Goal: Task Accomplishment & Management: Manage account settings

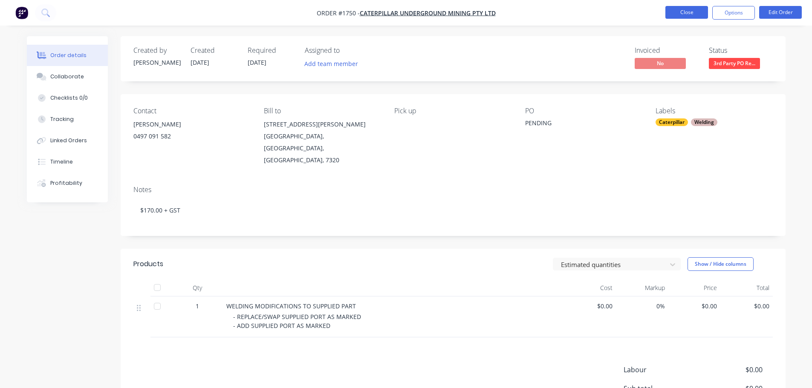
click at [690, 11] on button "Close" at bounding box center [687, 12] width 43 height 13
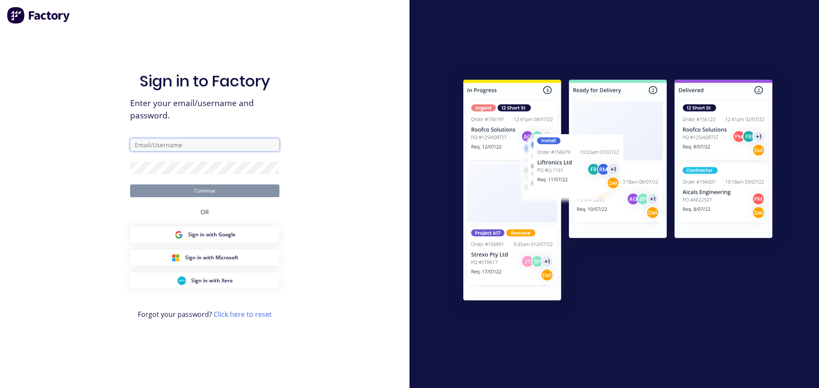
type input "[EMAIL_ADDRESS][DOMAIN_NAME]"
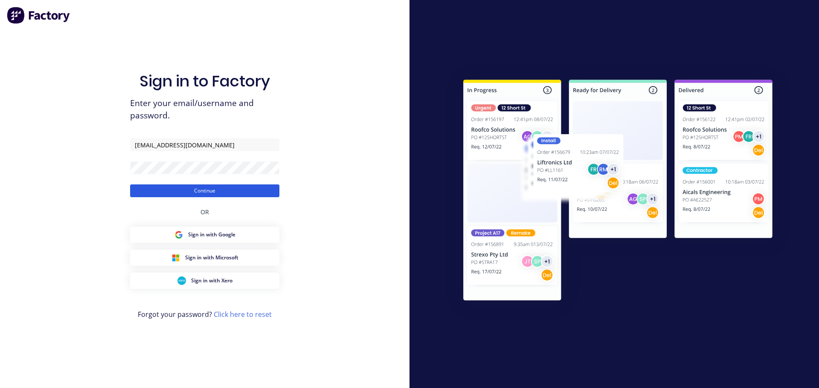
click at [213, 187] on button "Continue" at bounding box center [204, 191] width 149 height 13
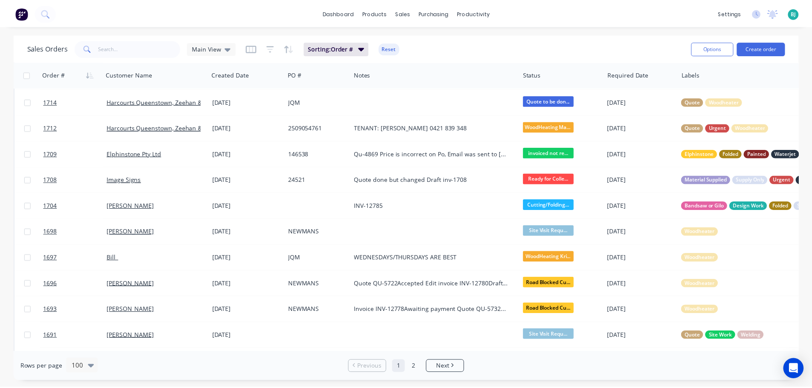
scroll to position [682, 0]
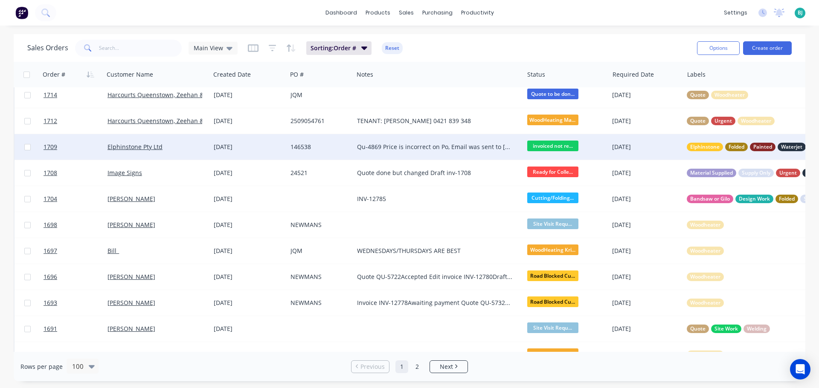
click at [193, 157] on div "Elphinstone Pty Ltd" at bounding box center [157, 147] width 107 height 26
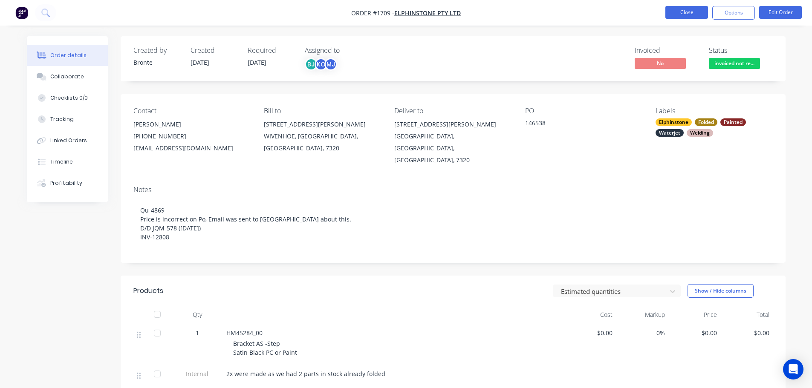
click at [700, 14] on button "Close" at bounding box center [687, 12] width 43 height 13
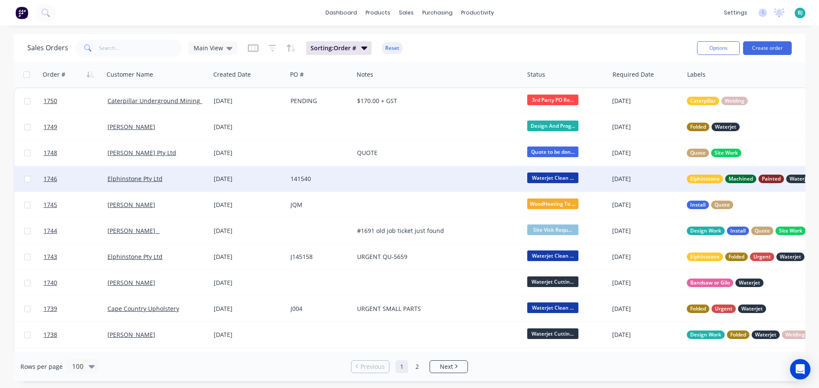
click at [187, 181] on div "Elphinstone Pty Ltd" at bounding box center [154, 179] width 95 height 9
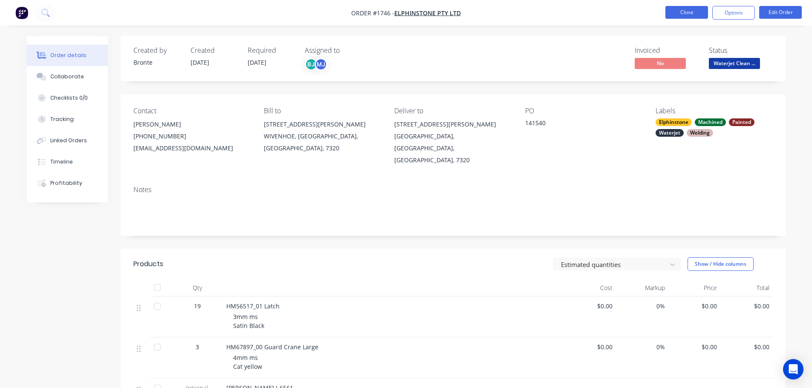
click at [674, 11] on button "Close" at bounding box center [687, 12] width 43 height 13
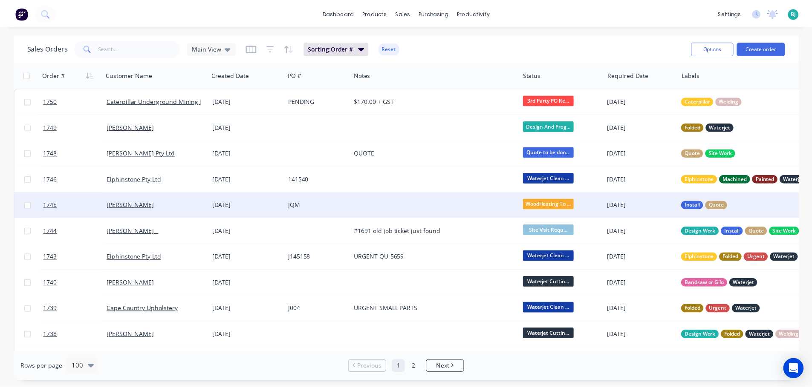
scroll to position [43, 0]
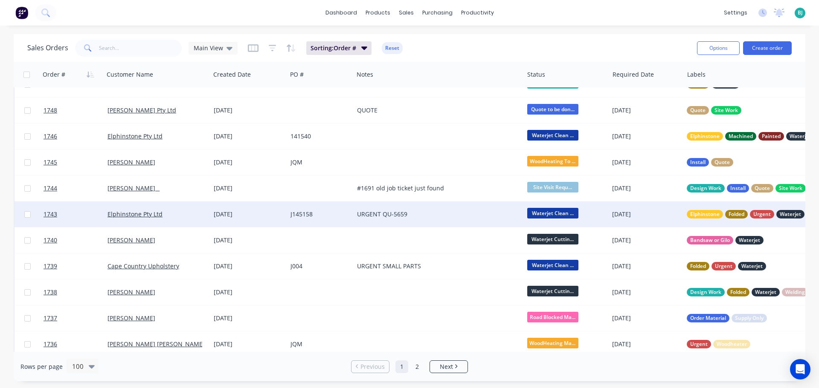
click at [191, 220] on div "Elphinstone Pty Ltd" at bounding box center [157, 215] width 107 height 26
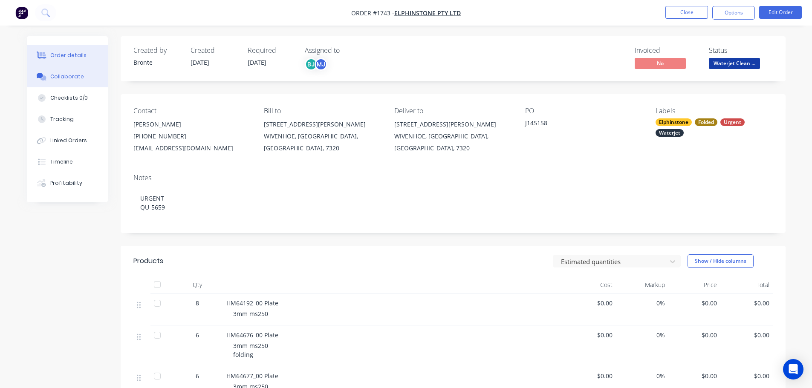
click at [49, 76] on button "Collaborate" at bounding box center [67, 76] width 81 height 21
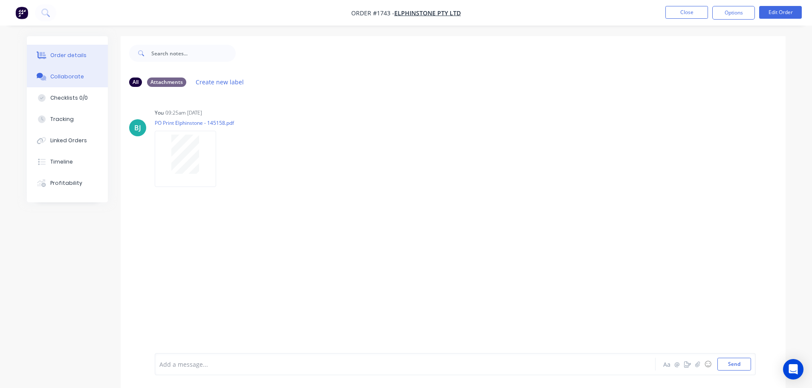
click at [56, 61] on button "Order details" at bounding box center [67, 55] width 81 height 21
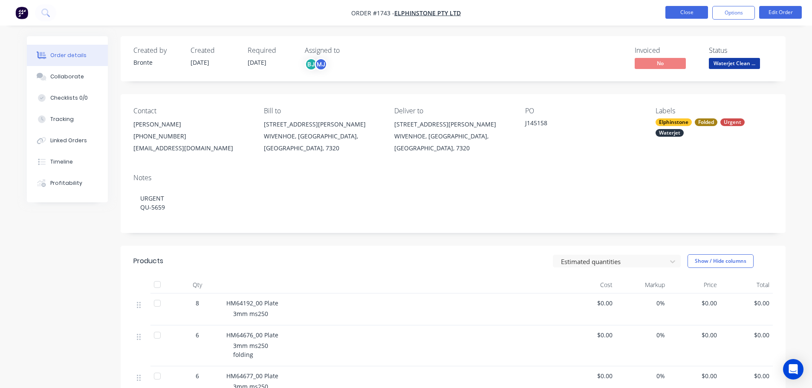
click at [678, 14] on button "Close" at bounding box center [687, 12] width 43 height 13
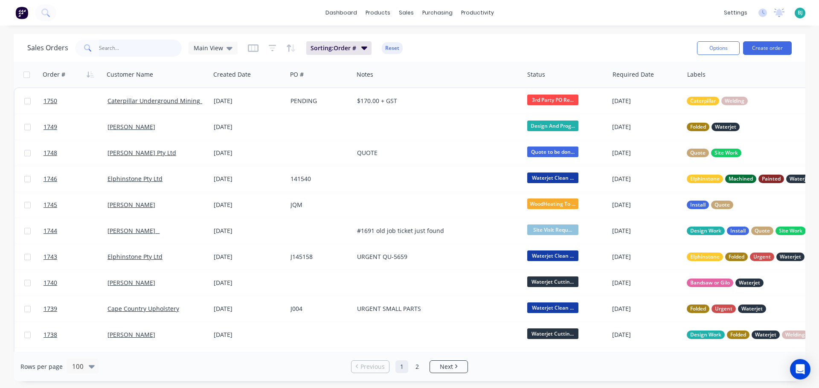
click at [110, 49] on input "text" at bounding box center [140, 48] width 83 height 17
type input "eindeloo"
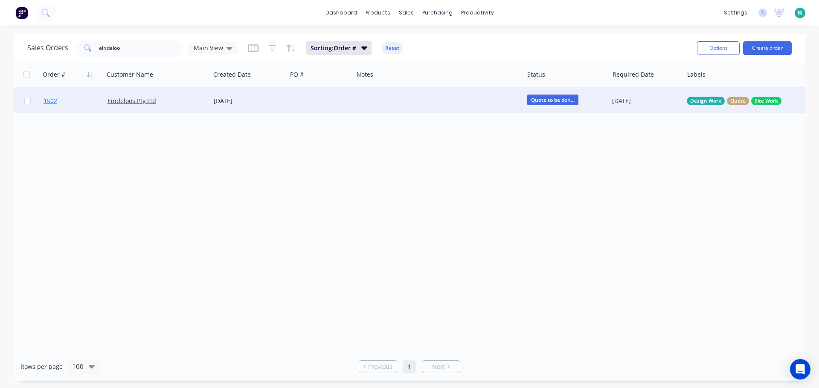
click at [96, 105] on link "1502" at bounding box center [75, 101] width 64 height 26
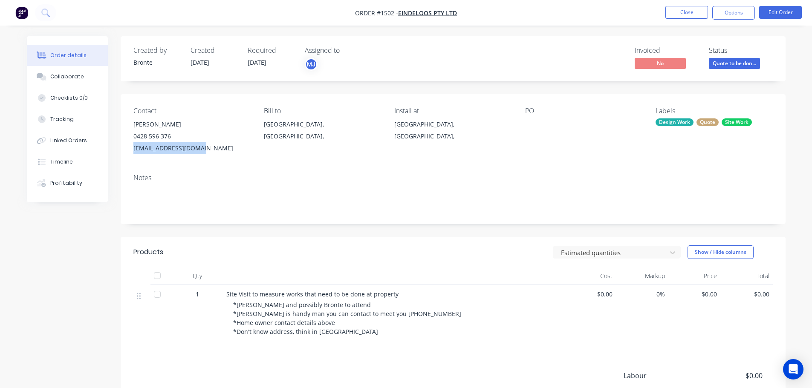
drag, startPoint x: 200, startPoint y: 147, endPoint x: 134, endPoint y: 152, distance: 65.9
click at [134, 152] on div "[EMAIL_ADDRESS][DOMAIN_NAME]" at bounding box center [191, 148] width 117 height 12
copy div "[EMAIL_ADDRESS][DOMAIN_NAME]"
click at [690, 17] on button "Close" at bounding box center [687, 12] width 43 height 13
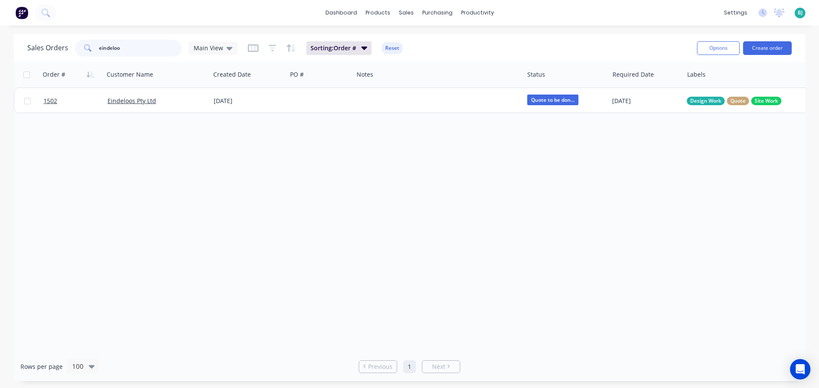
drag, startPoint x: 141, startPoint y: 52, endPoint x: 90, endPoint y: 48, distance: 51.7
click at [90, 48] on div "eindeloo" at bounding box center [128, 48] width 107 height 17
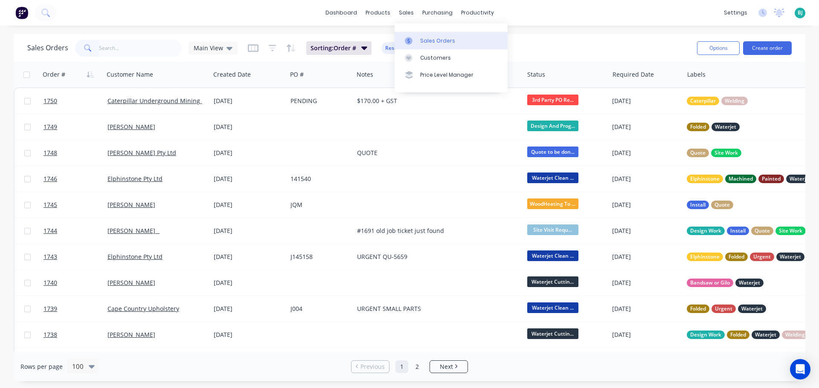
click at [422, 41] on div "Sales Orders" at bounding box center [437, 41] width 35 height 8
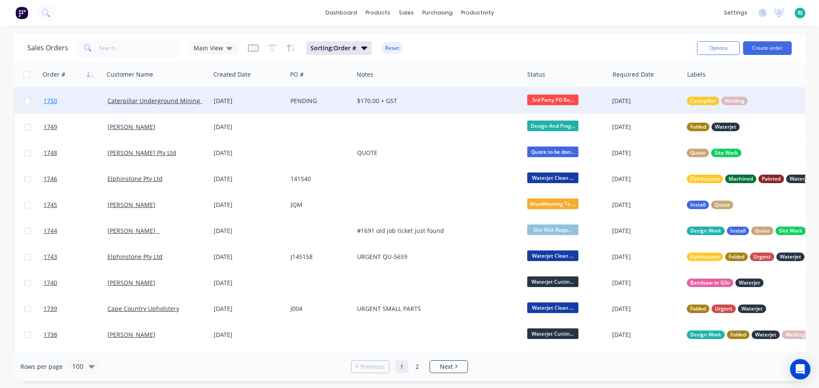
click at [86, 102] on link "1750" at bounding box center [75, 101] width 64 height 26
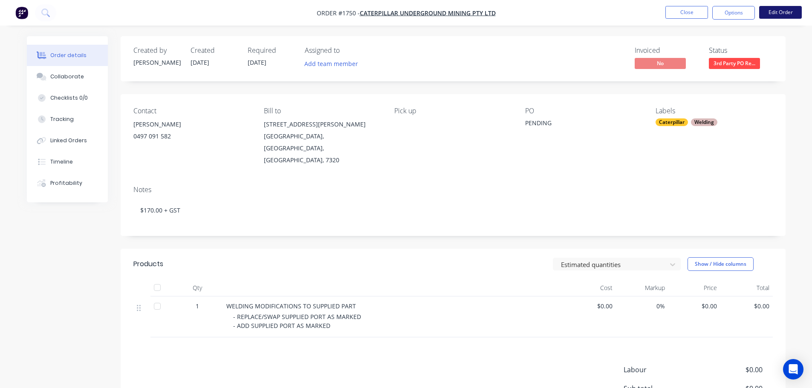
click at [788, 17] on button "Edit Order" at bounding box center [780, 12] width 43 height 13
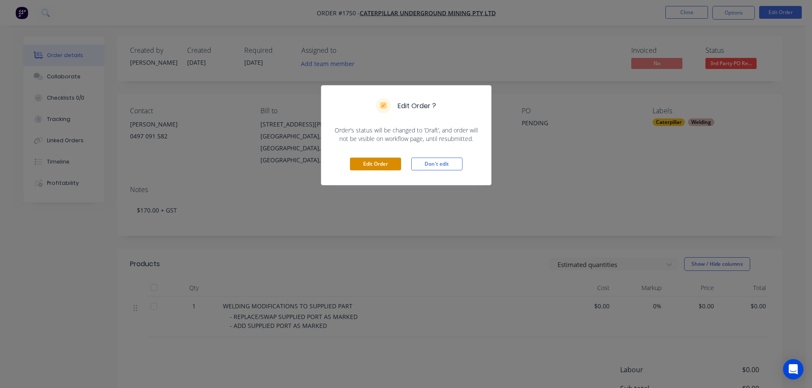
drag, startPoint x: 381, startPoint y: 167, endPoint x: 394, endPoint y: 165, distance: 12.5
click at [381, 166] on button "Edit Order" at bounding box center [375, 164] width 51 height 13
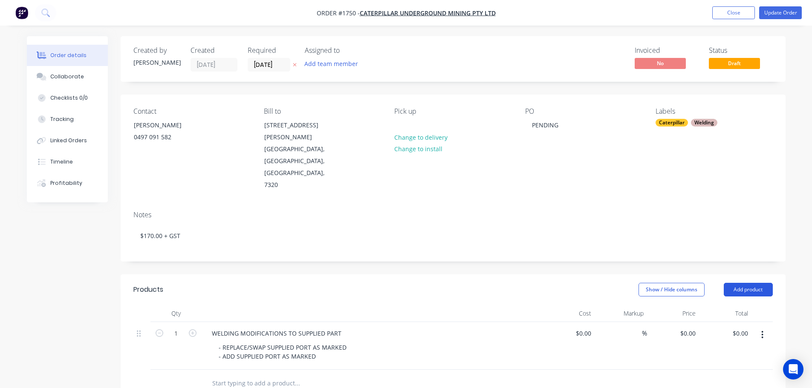
click at [748, 283] on button "Add product" at bounding box center [748, 290] width 49 height 14
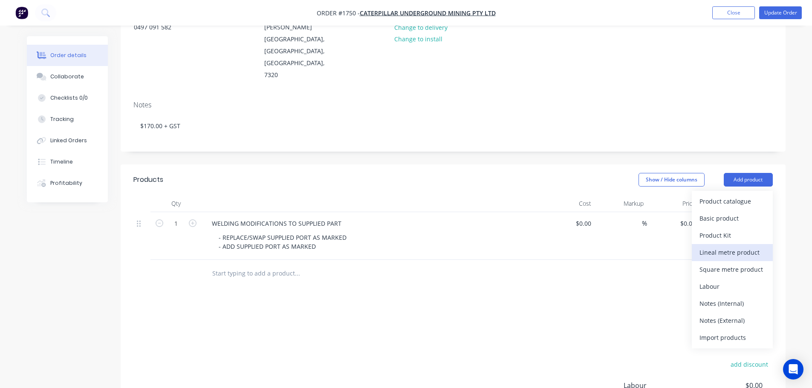
scroll to position [128, 0]
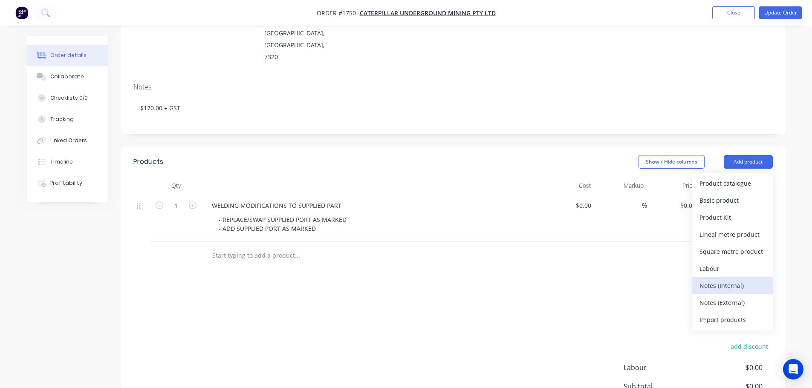
click at [741, 280] on div "Notes (Internal)" at bounding box center [733, 286] width 66 height 12
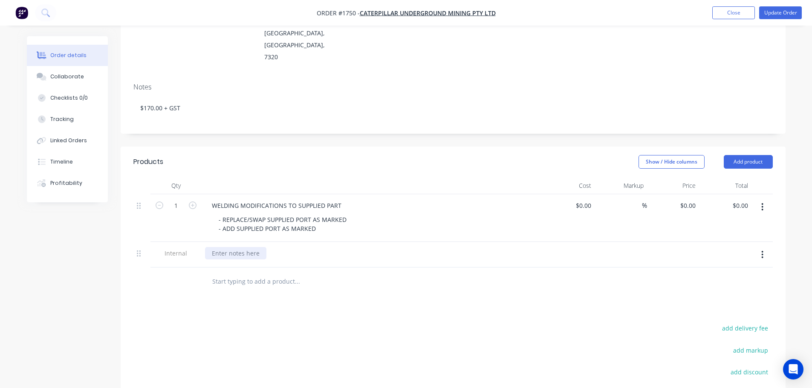
click at [246, 247] on div at bounding box center [235, 253] width 61 height 12
drag, startPoint x: 315, startPoint y: 331, endPoint x: 673, endPoint y: 170, distance: 392.8
drag, startPoint x: 794, startPoint y: 12, endPoint x: 777, endPoint y: 27, distance: 22.4
click at [794, 12] on button "Update Order" at bounding box center [780, 12] width 43 height 13
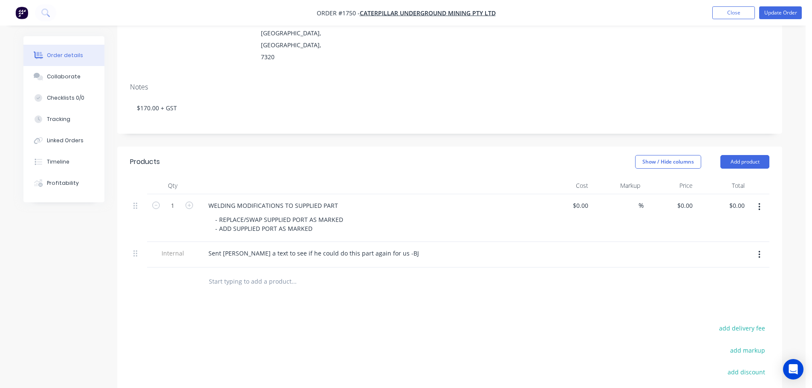
scroll to position [0, 0]
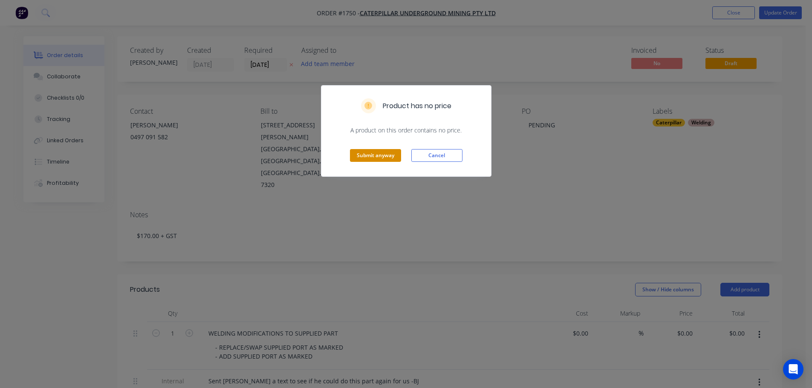
click at [380, 155] on button "Submit anyway" at bounding box center [375, 155] width 51 height 13
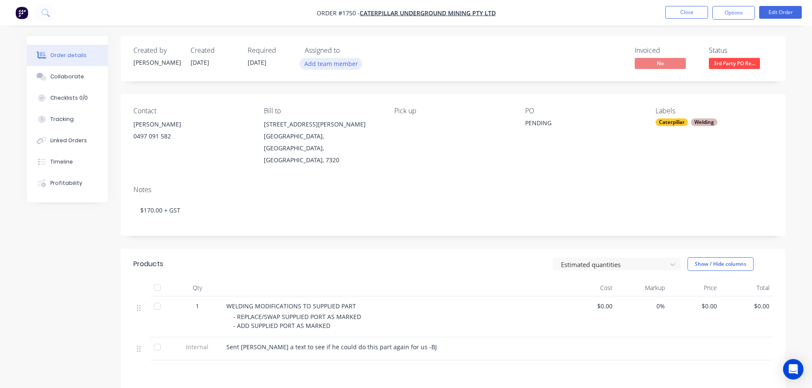
click at [345, 64] on button "Add team member" at bounding box center [331, 64] width 63 height 12
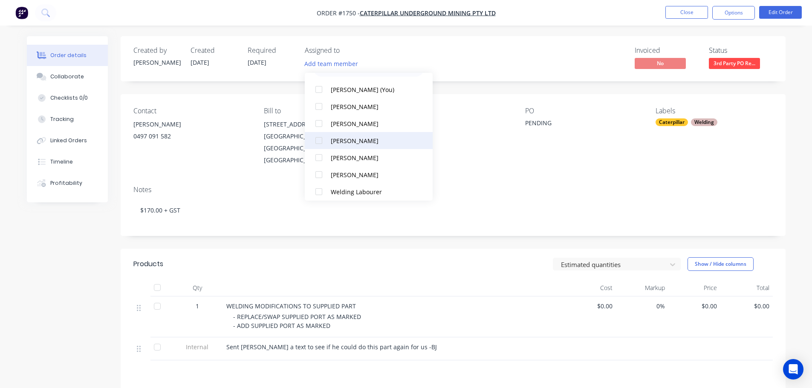
scroll to position [43, 0]
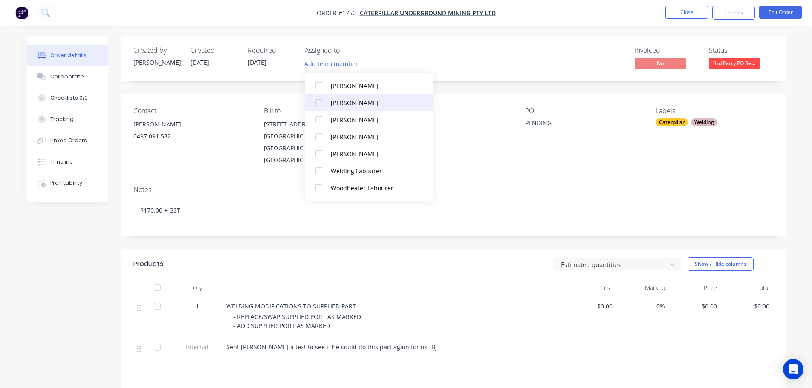
click at [320, 171] on div at bounding box center [318, 170] width 17 height 17
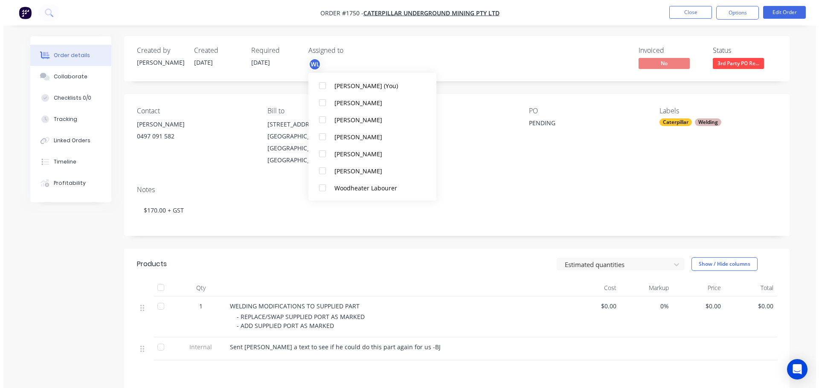
scroll to position [0, 0]
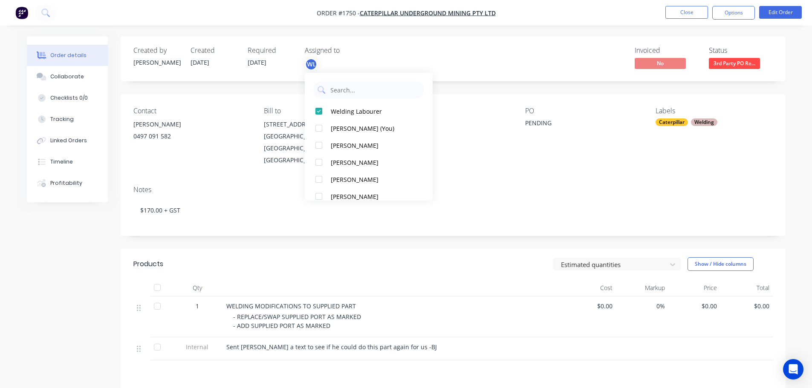
click at [486, 59] on div "Invoiced No Status 3rd Party PO Re..." at bounding box center [581, 58] width 383 height 25
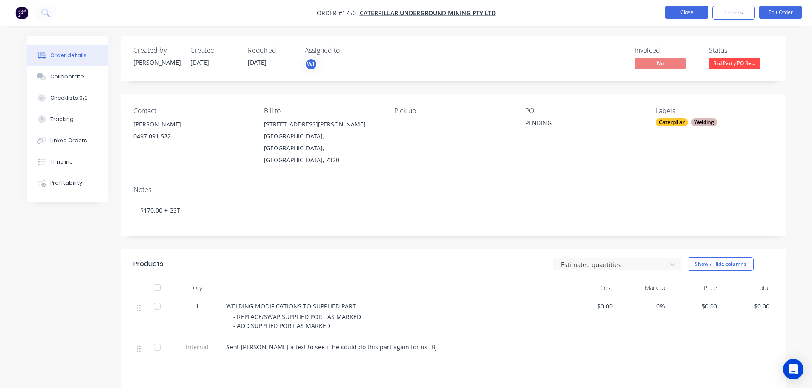
click at [693, 14] on button "Close" at bounding box center [687, 12] width 43 height 13
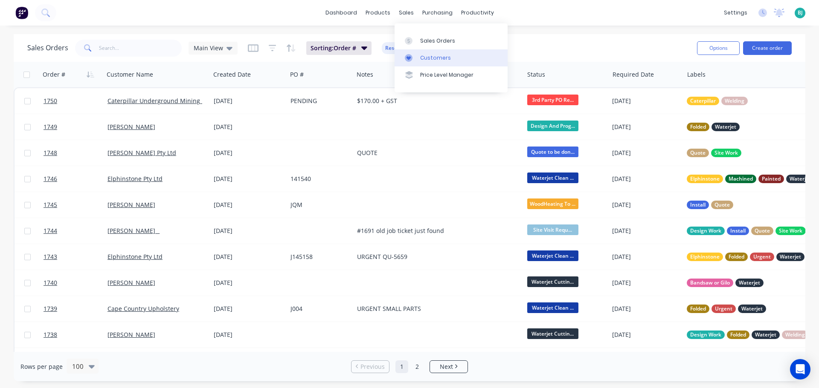
click at [429, 55] on div "Customers" at bounding box center [435, 58] width 31 height 8
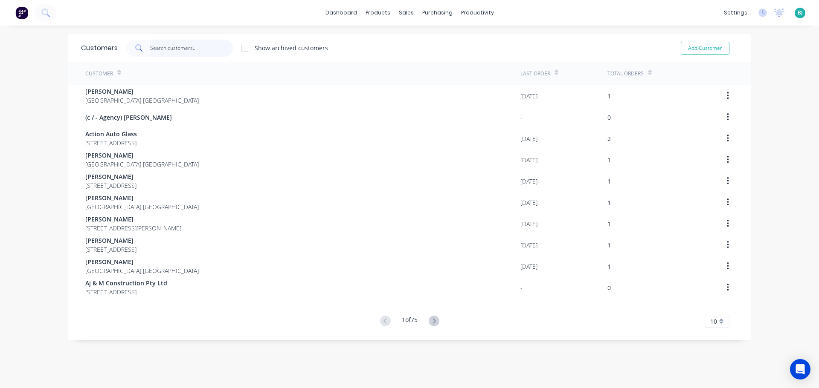
click at [187, 48] on input "text" at bounding box center [191, 48] width 83 height 17
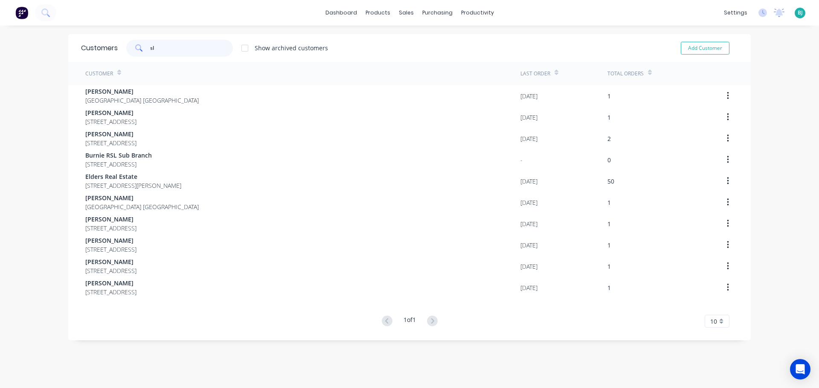
type input "s"
